Goal: Information Seeking & Learning: Check status

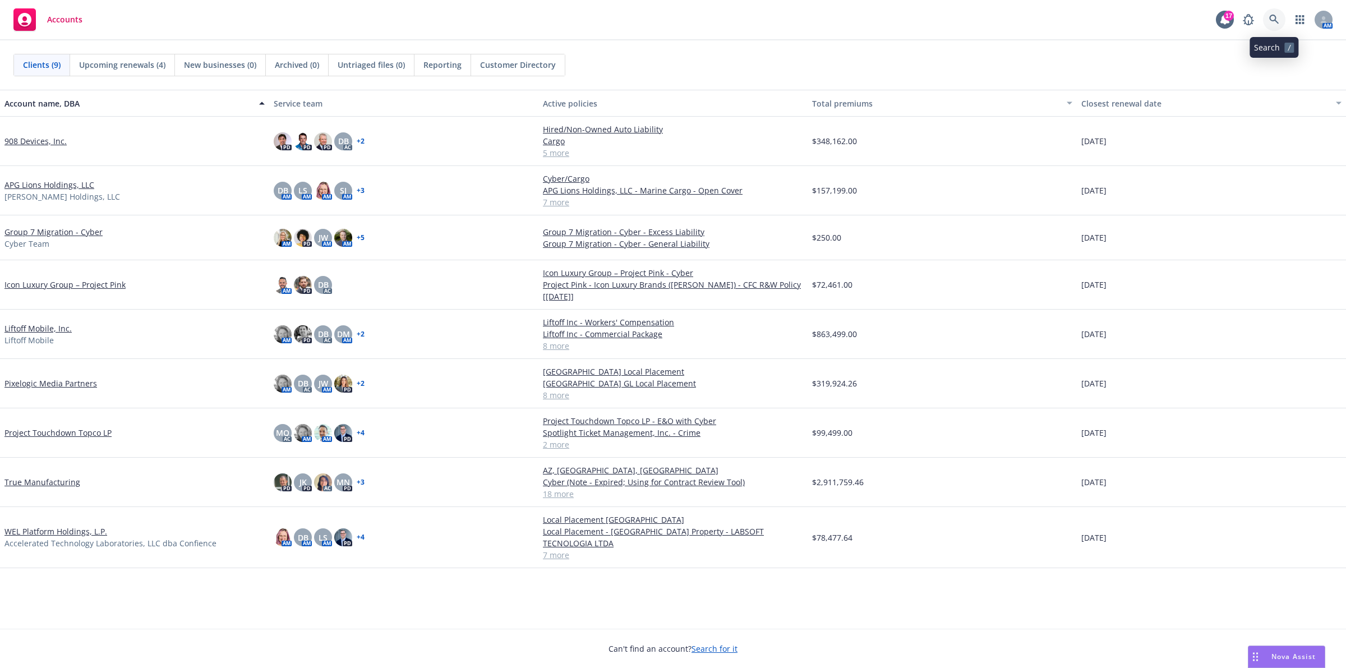
click at [1278, 24] on icon at bounding box center [1274, 20] width 10 height 10
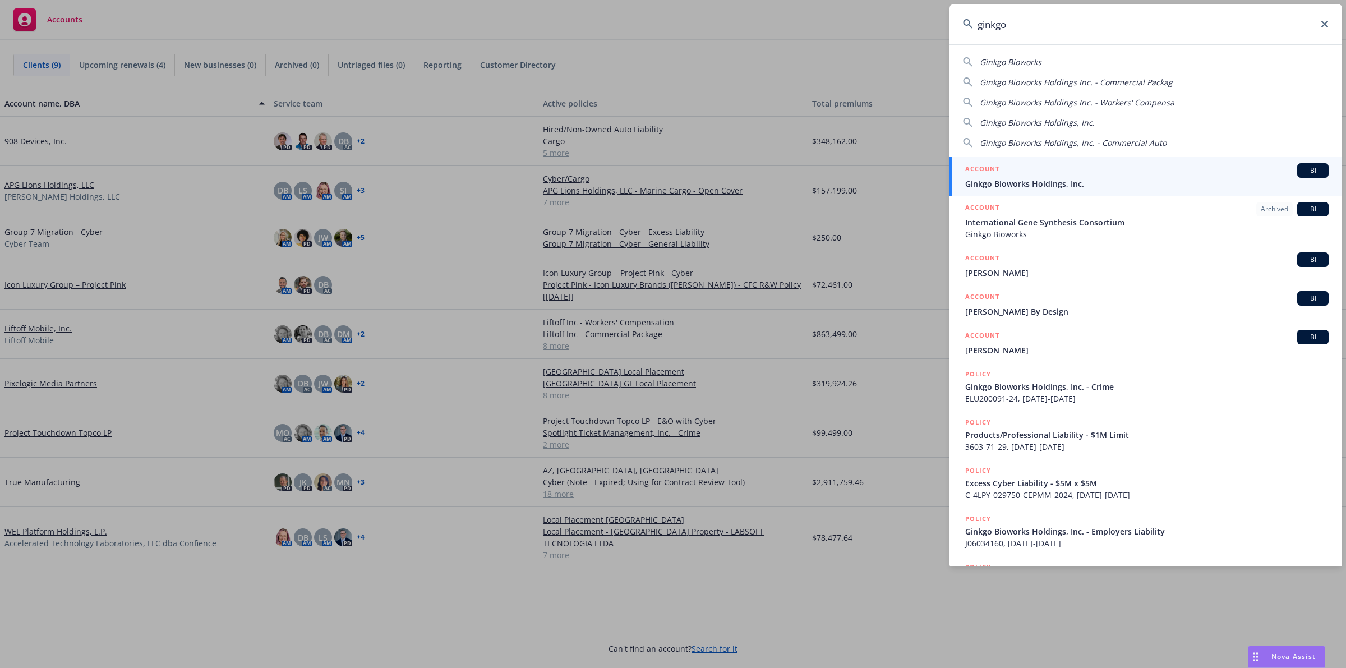
type input "ginkgo"
click at [1051, 179] on span "Ginkgo Bioworks Holdings, Inc." at bounding box center [1146, 184] width 363 height 12
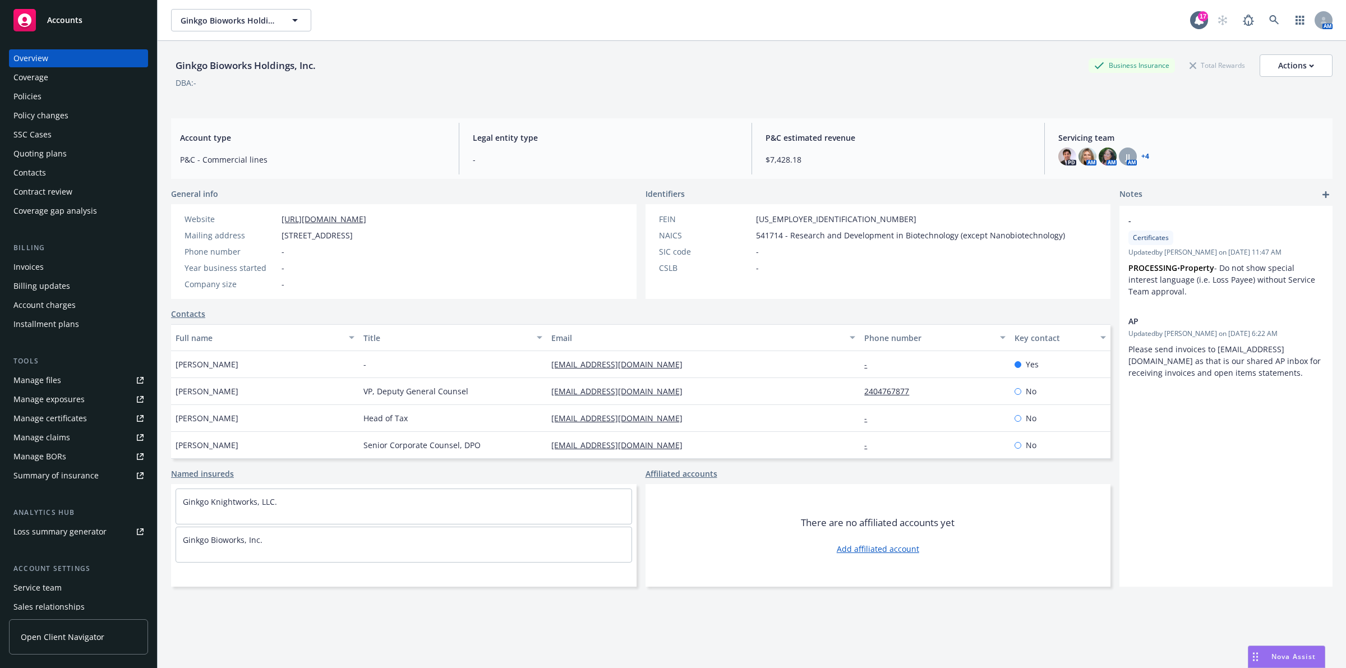
click at [71, 95] on div "Policies" at bounding box center [78, 96] width 130 height 18
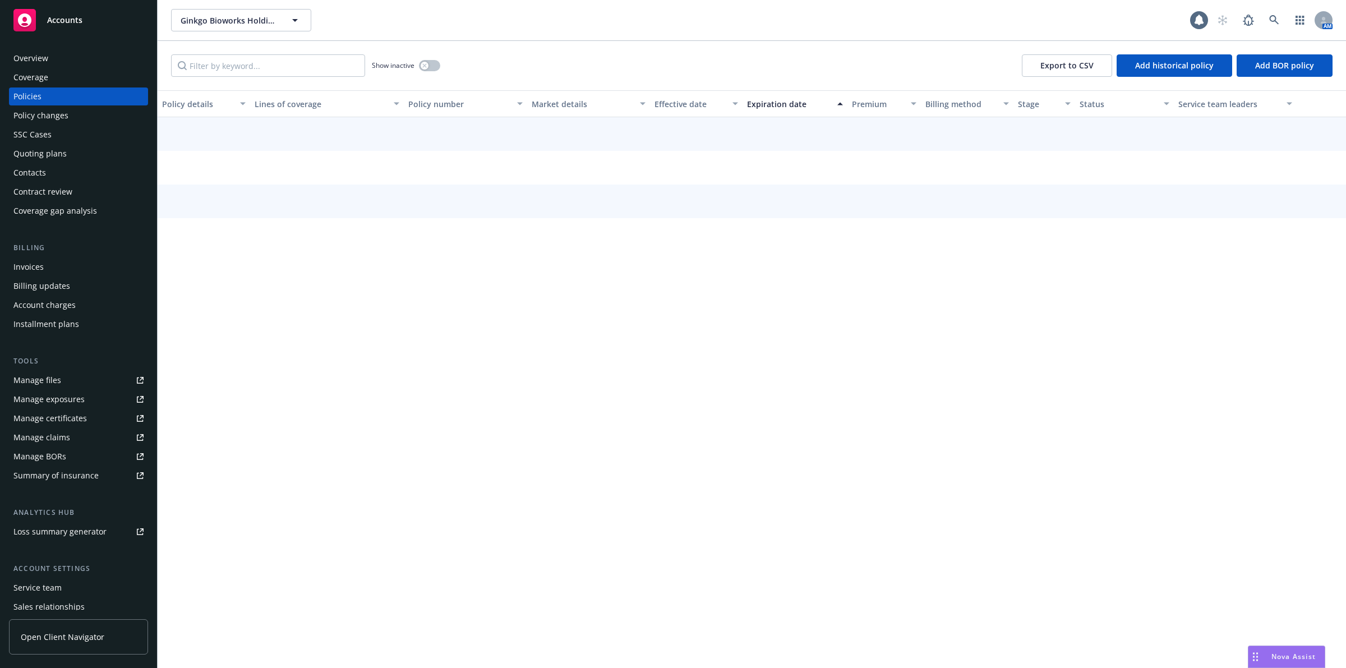
click at [246, 52] on div "Show inactive Export to CSV Add historical policy Add BOR policy" at bounding box center [752, 65] width 1188 height 49
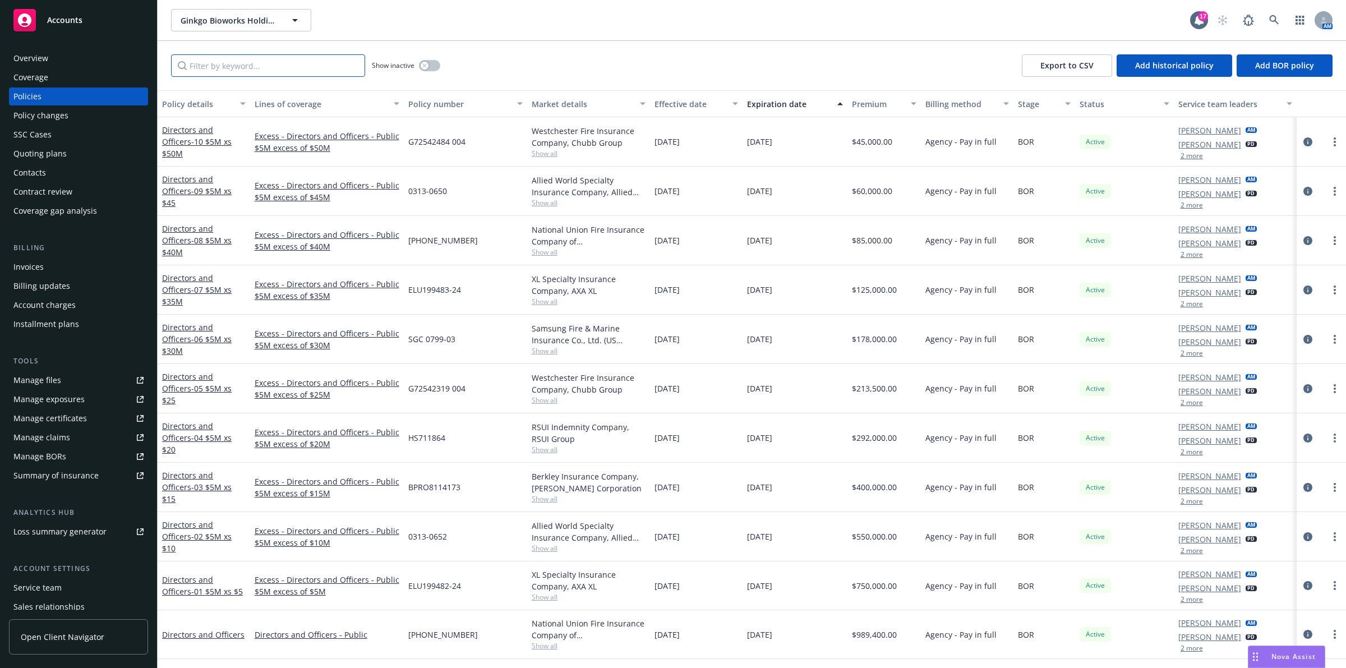
click at [253, 74] on input "Filter by keyword..." at bounding box center [268, 65] width 194 height 22
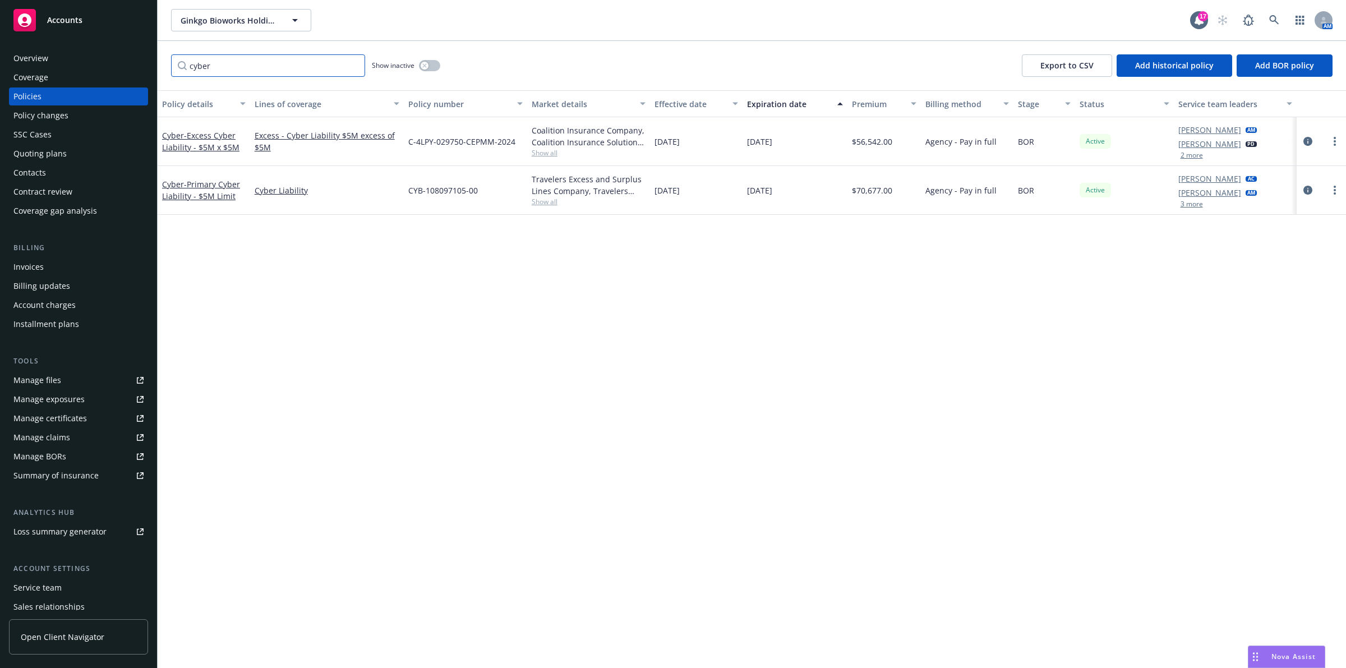
type input "cyber"
click at [224, 189] on div "Cyber - Primary Cyber Liability - $5M Limit" at bounding box center [204, 190] width 84 height 24
click at [214, 197] on span "- Primary Cyber Liability - $5M Limit" at bounding box center [201, 190] width 78 height 22
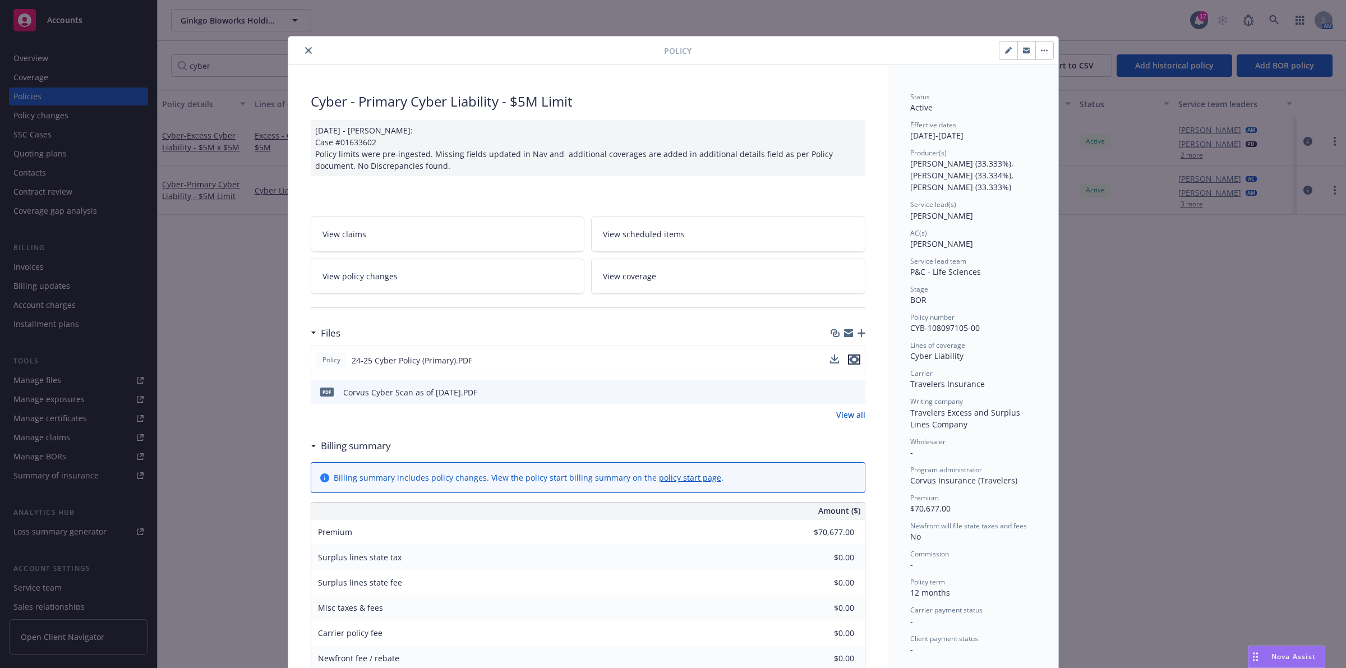
click at [851, 362] on icon "preview file" at bounding box center [854, 359] width 10 height 8
click at [302, 49] on button "close" at bounding box center [308, 50] width 13 height 13
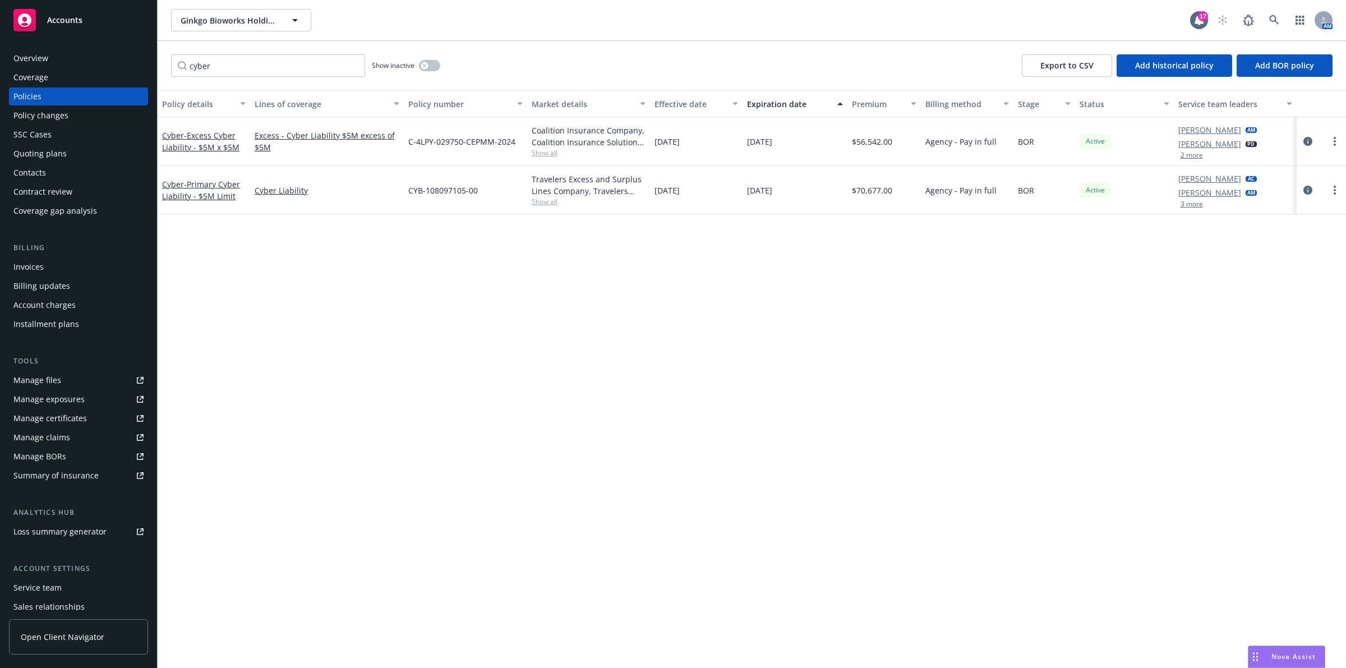
click at [51, 150] on div "Quoting plans" at bounding box center [39, 154] width 53 height 18
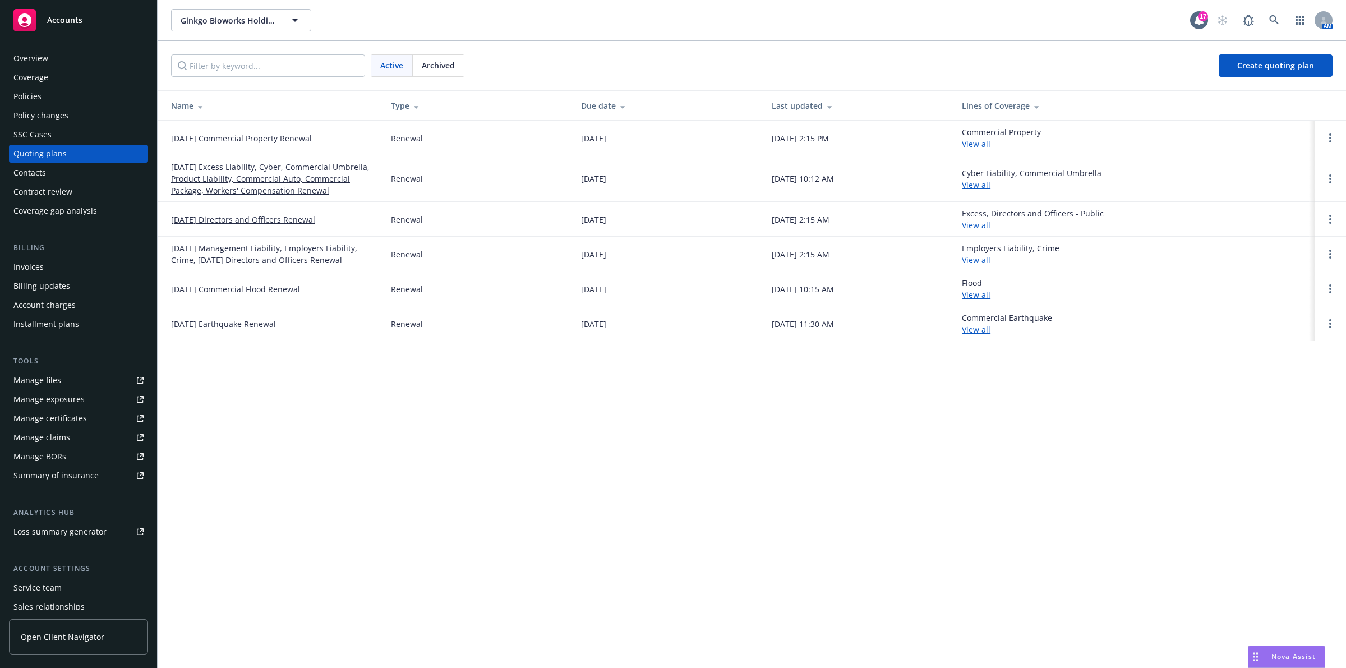
click at [265, 168] on link "[DATE] Excess Liability, Cyber, Commercial Umbrella, Product Liability, Commerc…" at bounding box center [272, 178] width 202 height 35
